Goal: Information Seeking & Learning: Compare options

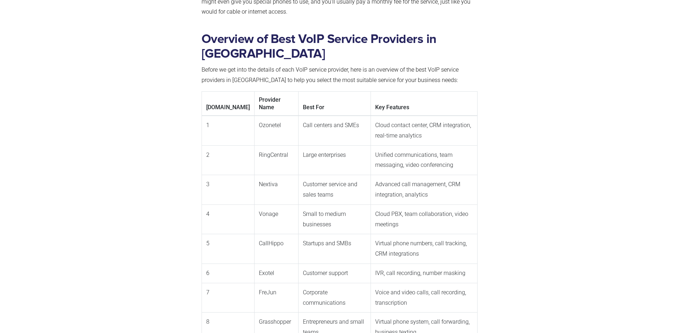
scroll to position [606, 0]
drag, startPoint x: 228, startPoint y: 99, endPoint x: 250, endPoint y: 100, distance: 22.6
click at [254, 115] on td "Ozonetel" at bounding box center [276, 130] width 44 height 30
copy td "Ozonetel"
drag, startPoint x: 228, startPoint y: 130, endPoint x: 256, endPoint y: 129, distance: 28.7
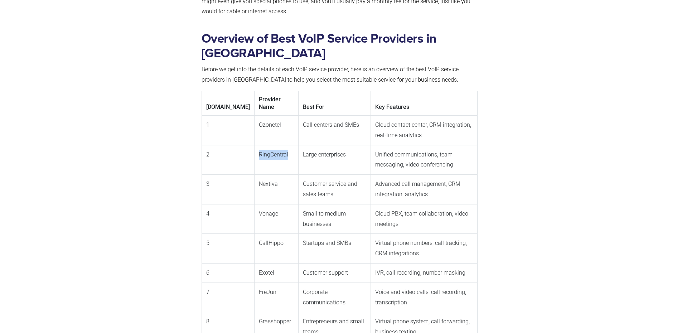
click at [256, 145] on td "RingCentral" at bounding box center [276, 160] width 44 height 30
copy td "RingCentral"
drag, startPoint x: 228, startPoint y: 159, endPoint x: 246, endPoint y: 159, distance: 18.6
click at [254, 175] on td "Nextiva" at bounding box center [276, 190] width 44 height 30
copy td "Nextiva"
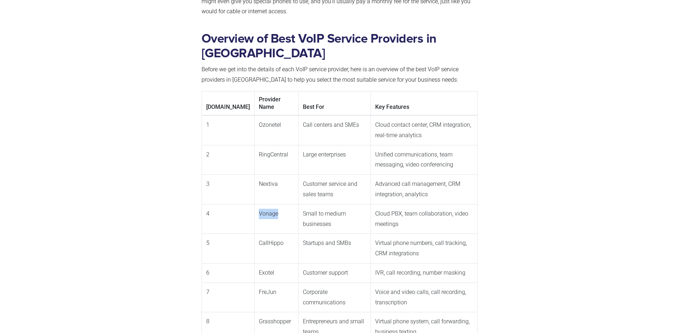
drag, startPoint x: 228, startPoint y: 188, endPoint x: 246, endPoint y: 187, distance: 17.2
click at [254, 204] on td "Vonage" at bounding box center [276, 219] width 44 height 30
copy td "Vonage"
drag, startPoint x: 228, startPoint y: 217, endPoint x: 250, endPoint y: 216, distance: 21.9
click at [254, 234] on td "CallHippo" at bounding box center [276, 249] width 44 height 30
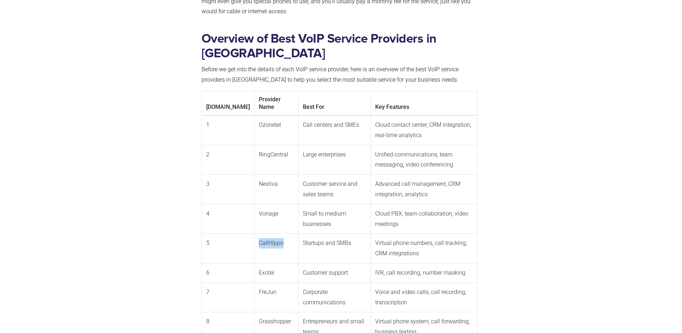
copy td "CallHippo"
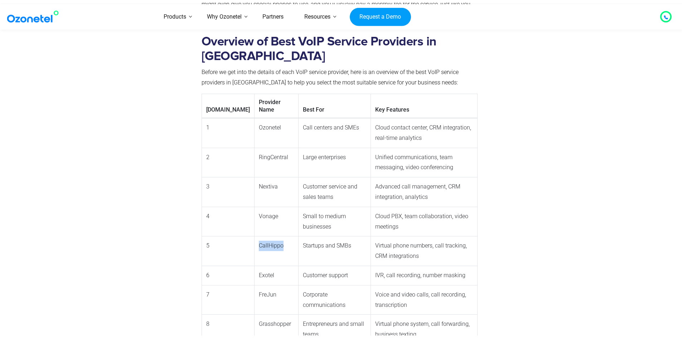
scroll to position [749, 0]
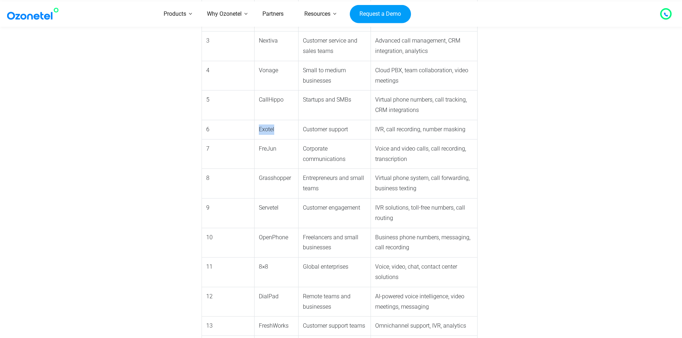
drag, startPoint x: 229, startPoint y: 105, endPoint x: 244, endPoint y: 104, distance: 15.0
click at [254, 120] on td "Exotel" at bounding box center [276, 129] width 44 height 19
copy td "Exotel"
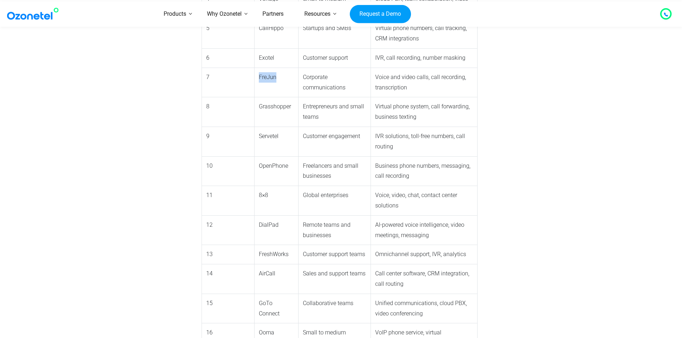
drag, startPoint x: 228, startPoint y: 52, endPoint x: 244, endPoint y: 52, distance: 15.8
click at [254, 68] on td "FreJun" at bounding box center [276, 83] width 44 height 30
copy td "FreJun"
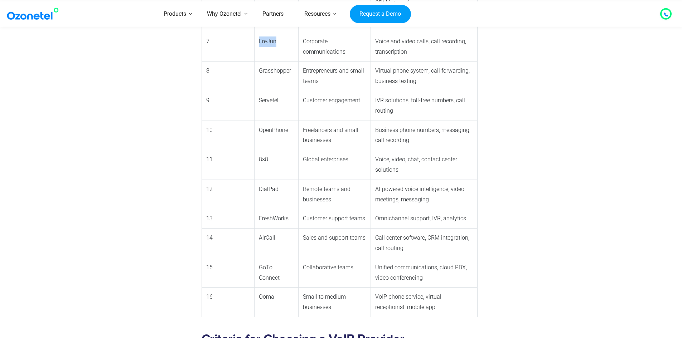
scroll to position [785, 0]
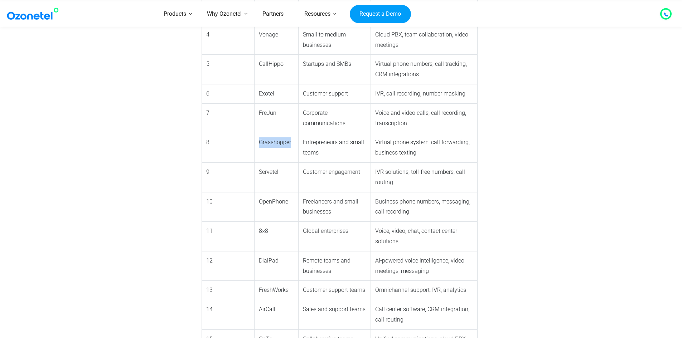
drag, startPoint x: 228, startPoint y: 118, endPoint x: 260, endPoint y: 118, distance: 31.1
click at [260, 133] on td "Grasshopper" at bounding box center [276, 148] width 44 height 30
copy td "Grasshopper"
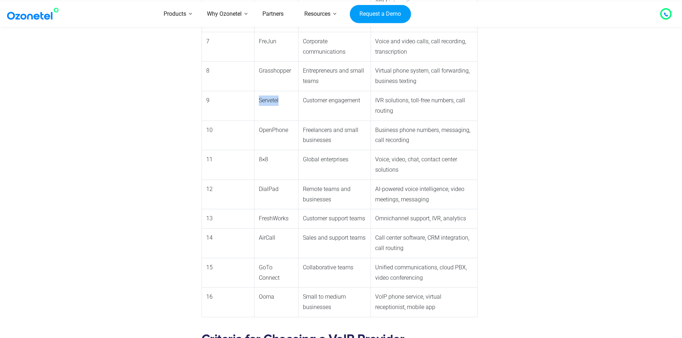
drag, startPoint x: 228, startPoint y: 75, endPoint x: 247, endPoint y: 75, distance: 19.3
click at [254, 91] on td "Servetel" at bounding box center [276, 106] width 44 height 30
copy td "Servetel"
drag, startPoint x: 228, startPoint y: 96, endPoint x: 255, endPoint y: 96, distance: 27.6
click at [255, 121] on td "OpenPhone" at bounding box center [276, 136] width 44 height 30
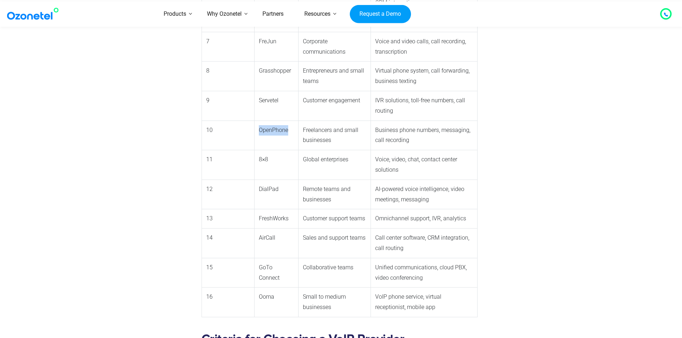
copy td "OpenPhone"
drag, startPoint x: 228, startPoint y: 125, endPoint x: 237, endPoint y: 125, distance: 8.3
click at [254, 150] on td "8×8" at bounding box center [276, 165] width 44 height 30
drag, startPoint x: 228, startPoint y: 144, endPoint x: 250, endPoint y: 144, distance: 21.5
click at [254, 180] on td "DialPad" at bounding box center [276, 195] width 44 height 30
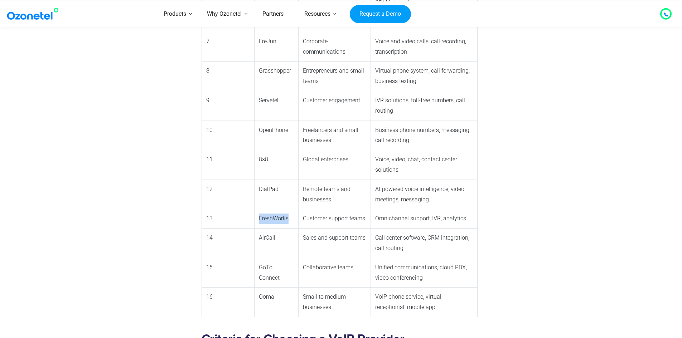
drag, startPoint x: 228, startPoint y: 174, endPoint x: 258, endPoint y: 175, distance: 30.1
click at [258, 209] on td "FreshWorks" at bounding box center [276, 218] width 44 height 19
drag, startPoint x: 228, startPoint y: 193, endPoint x: 246, endPoint y: 192, distance: 17.9
click at [254, 229] on td "AirCall" at bounding box center [276, 244] width 44 height 30
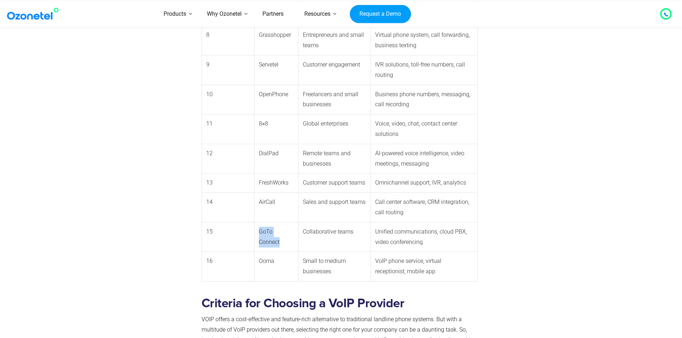
drag, startPoint x: 228, startPoint y: 185, endPoint x: 264, endPoint y: 185, distance: 35.8
click at [264, 222] on td "GoTo Connect" at bounding box center [276, 237] width 44 height 30
drag, startPoint x: 228, startPoint y: 216, endPoint x: 242, endPoint y: 216, distance: 14.0
click at [254, 252] on td "Ooma" at bounding box center [276, 267] width 44 height 30
